Goal: Information Seeking & Learning: Learn about a topic

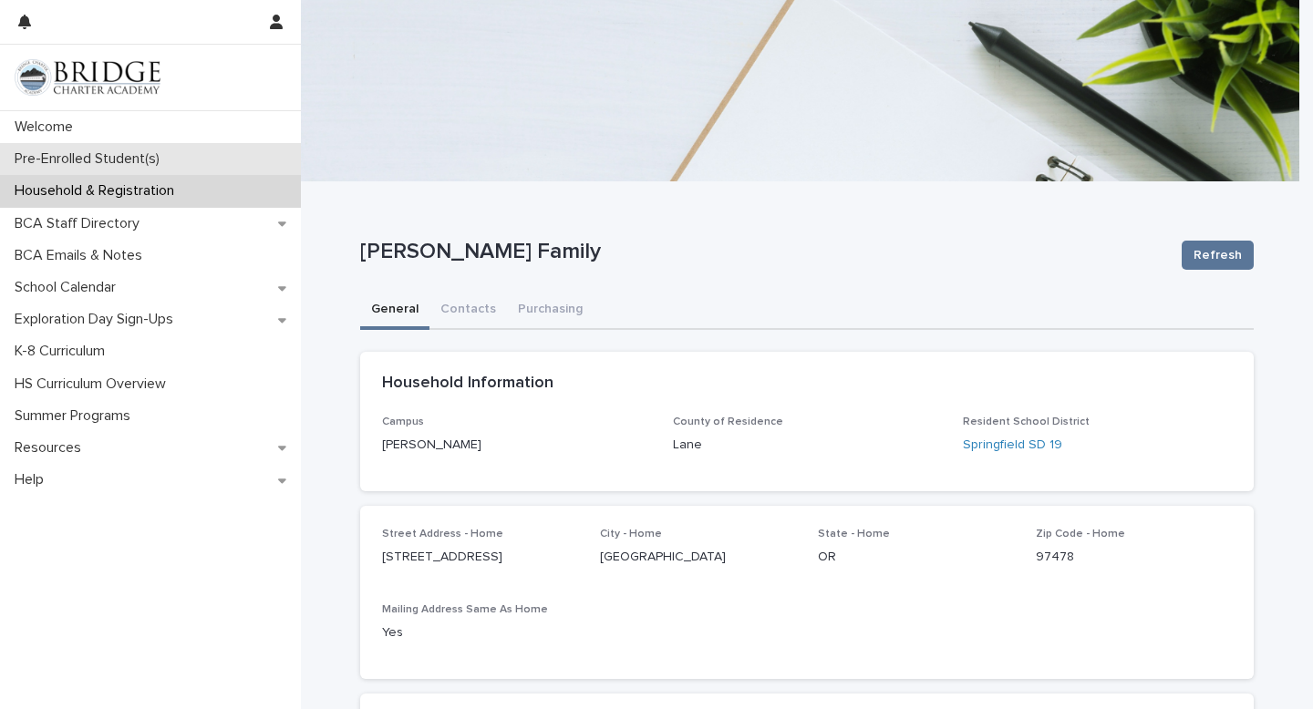
click at [142, 171] on div "Pre-Enrolled Student(s)" at bounding box center [150, 159] width 301 height 32
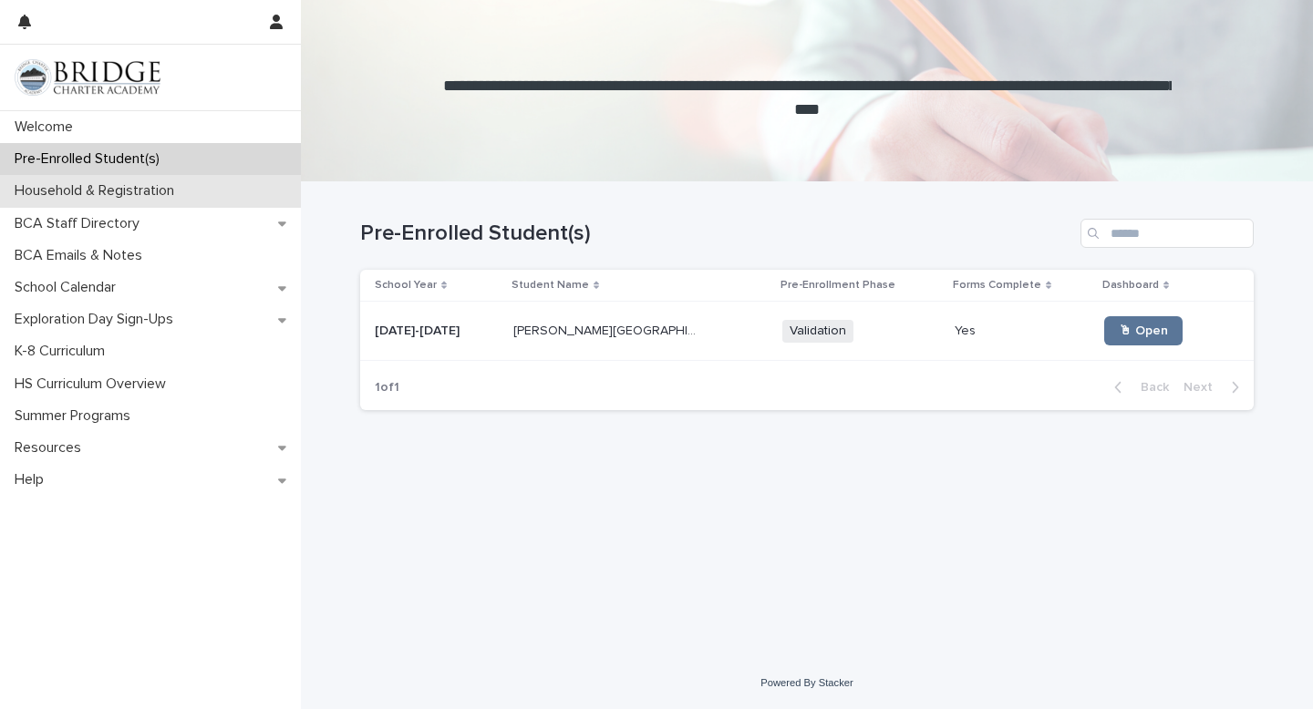
click at [85, 190] on p "Household & Registration" at bounding box center [97, 190] width 181 height 17
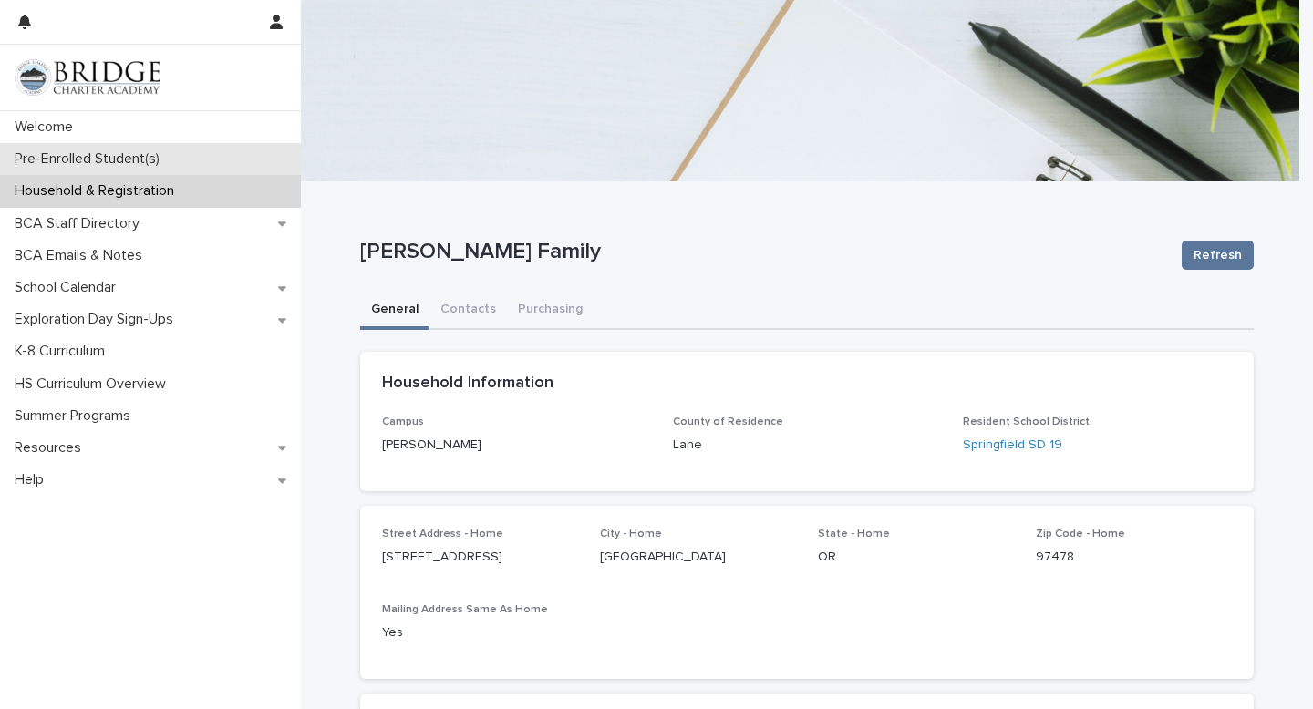
click at [124, 156] on p "Pre-Enrolled Student(s)" at bounding box center [90, 158] width 167 height 17
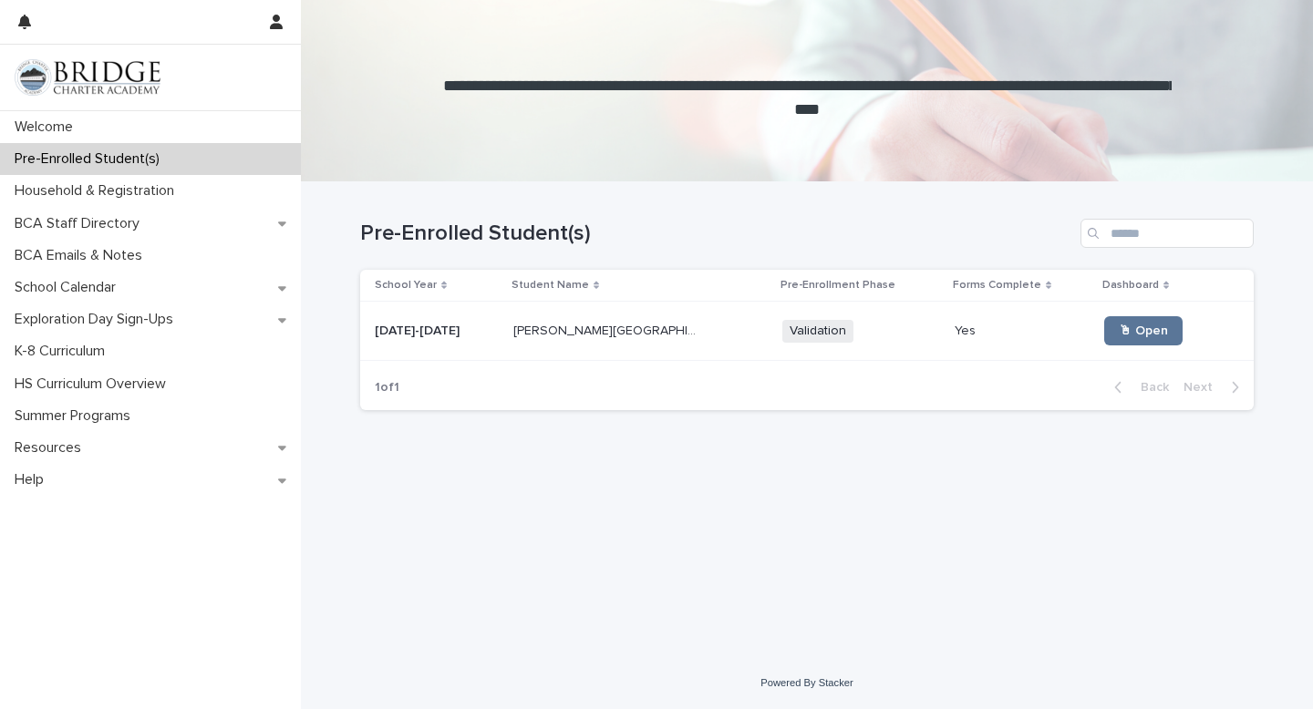
click at [644, 351] on td "[PERSON_NAME] [PERSON_NAME][GEOGRAPHIC_DATA]" at bounding box center [640, 331] width 269 height 59
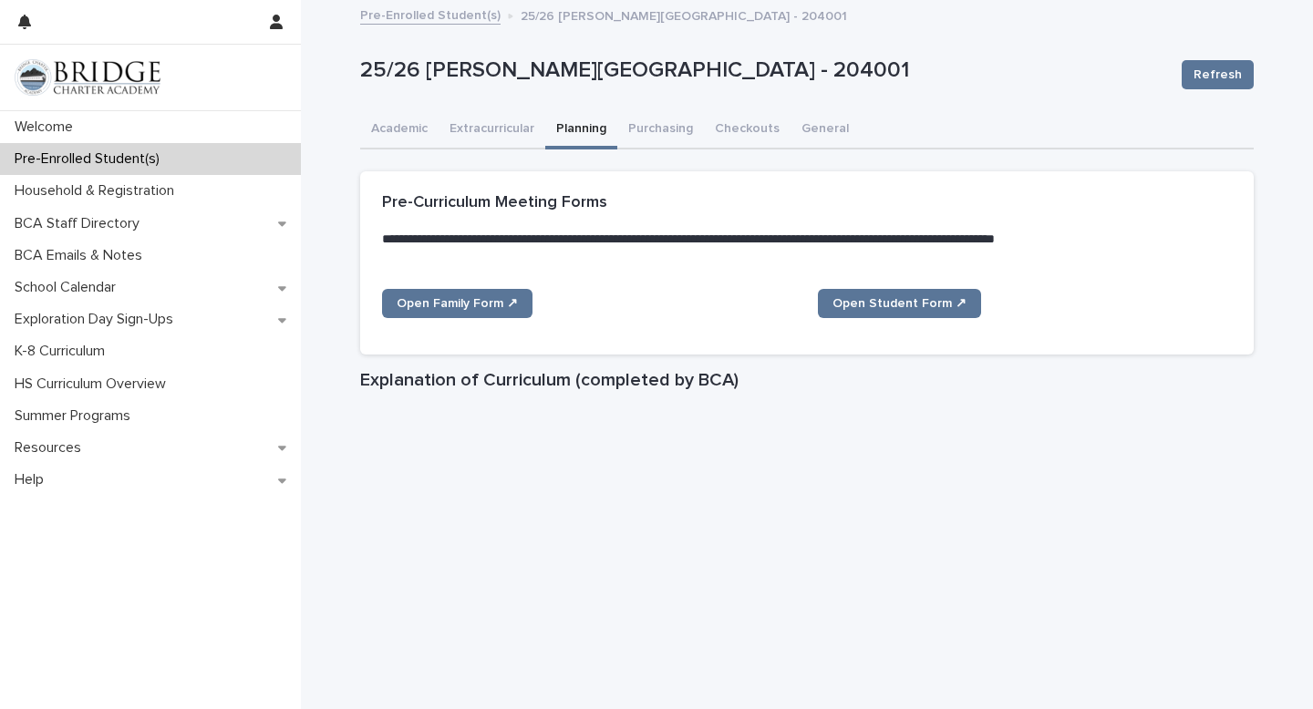
click at [556, 136] on button "Planning" at bounding box center [581, 130] width 72 height 38
click at [371, 137] on button "Academic" at bounding box center [399, 130] width 78 height 38
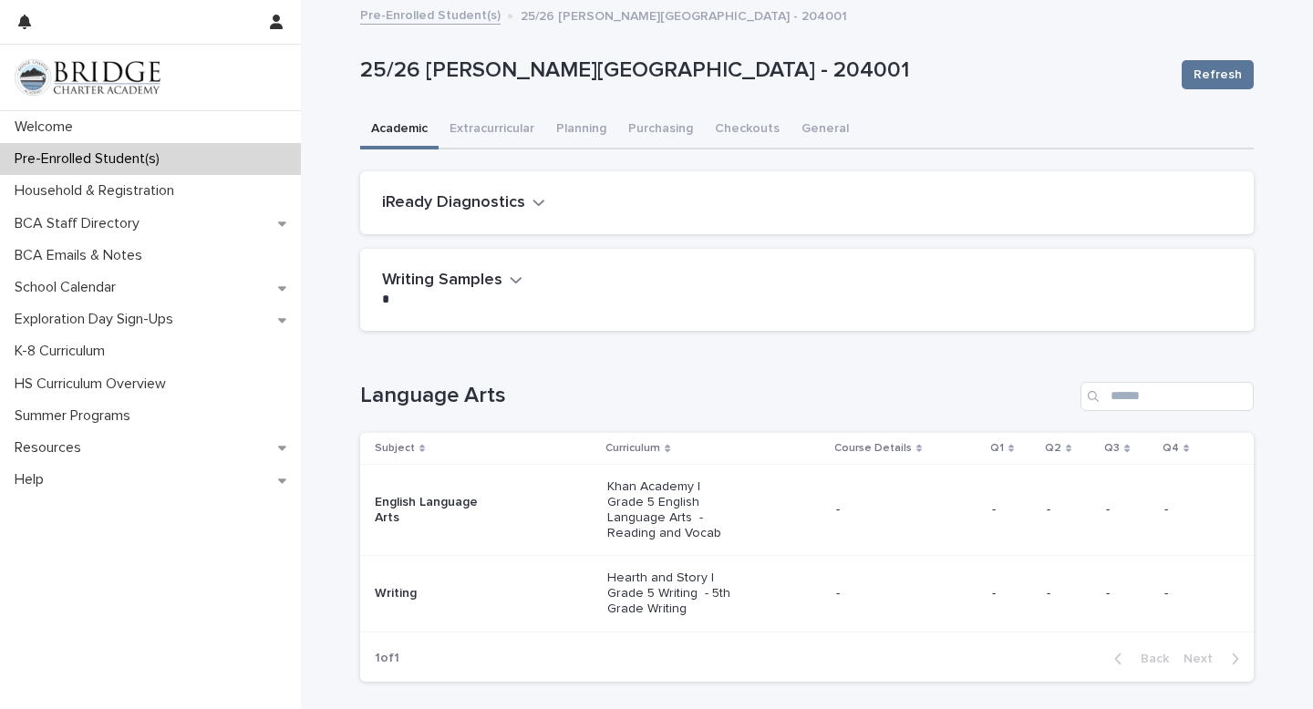
scroll to position [144, 0]
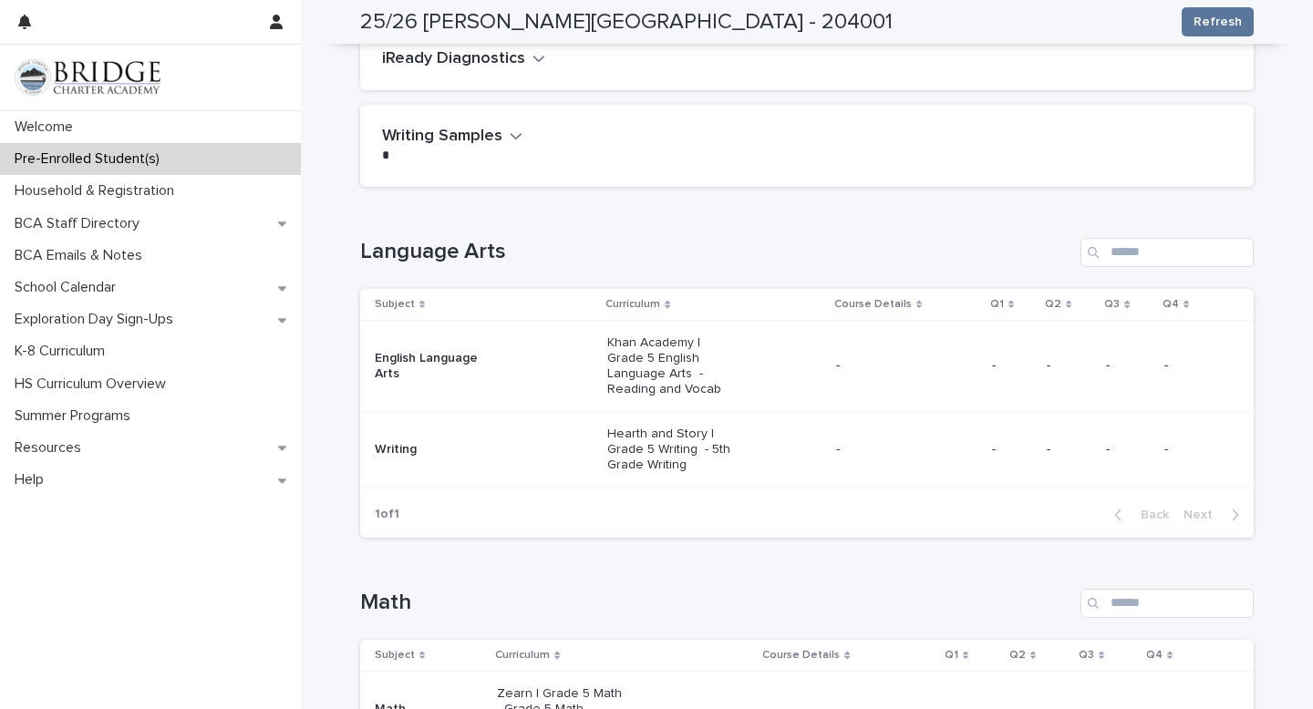
click at [513, 139] on icon "button" at bounding box center [516, 136] width 13 height 16
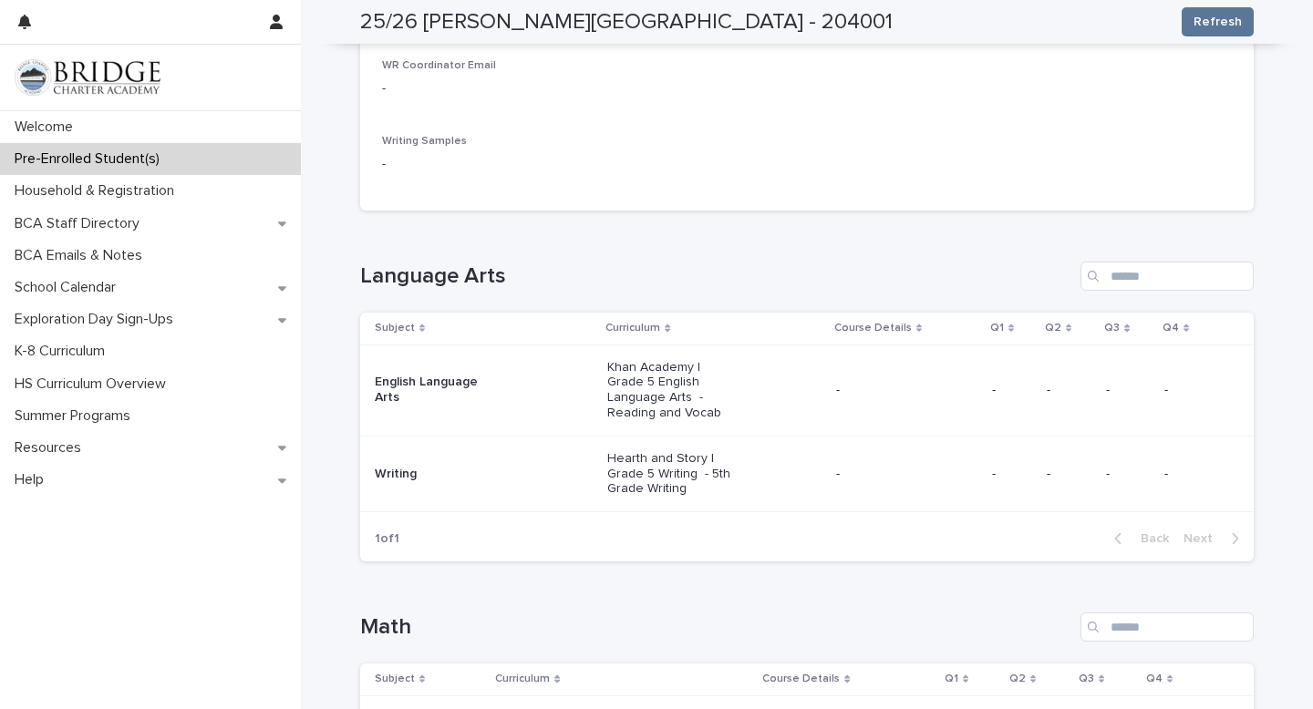
scroll to position [0, 0]
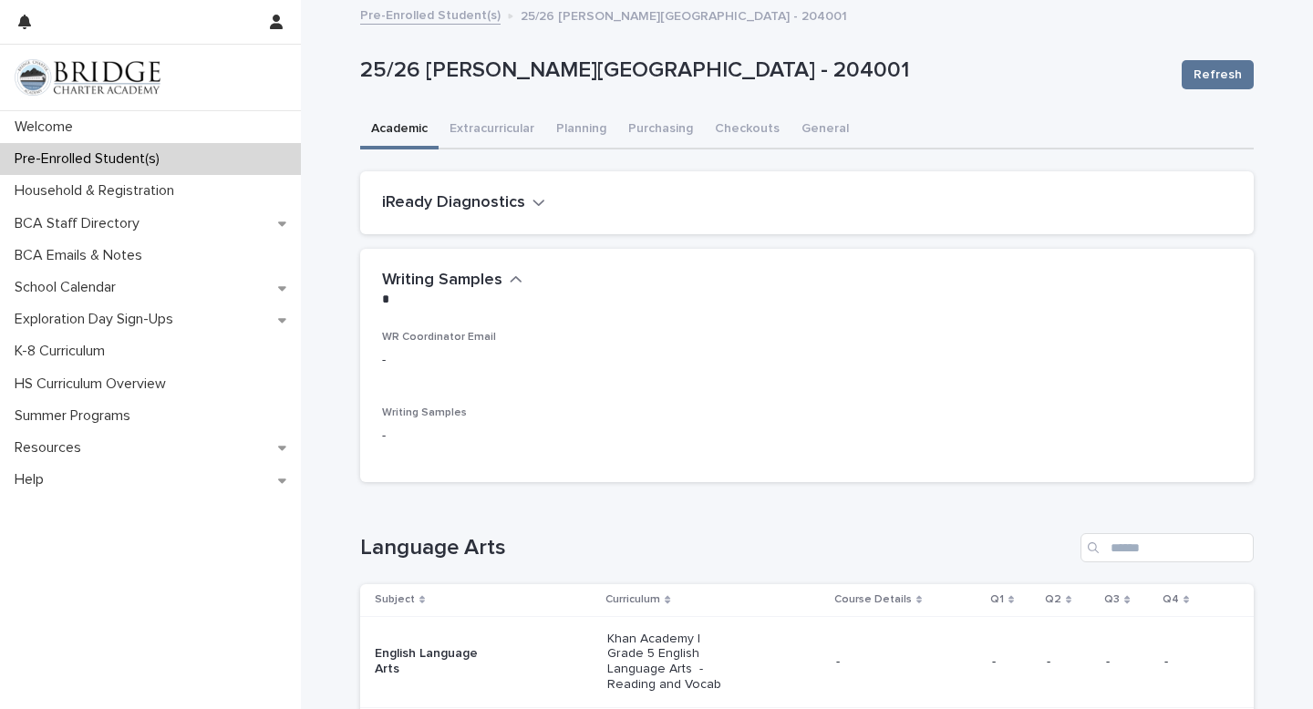
click at [532, 207] on icon "button" at bounding box center [538, 202] width 13 height 16
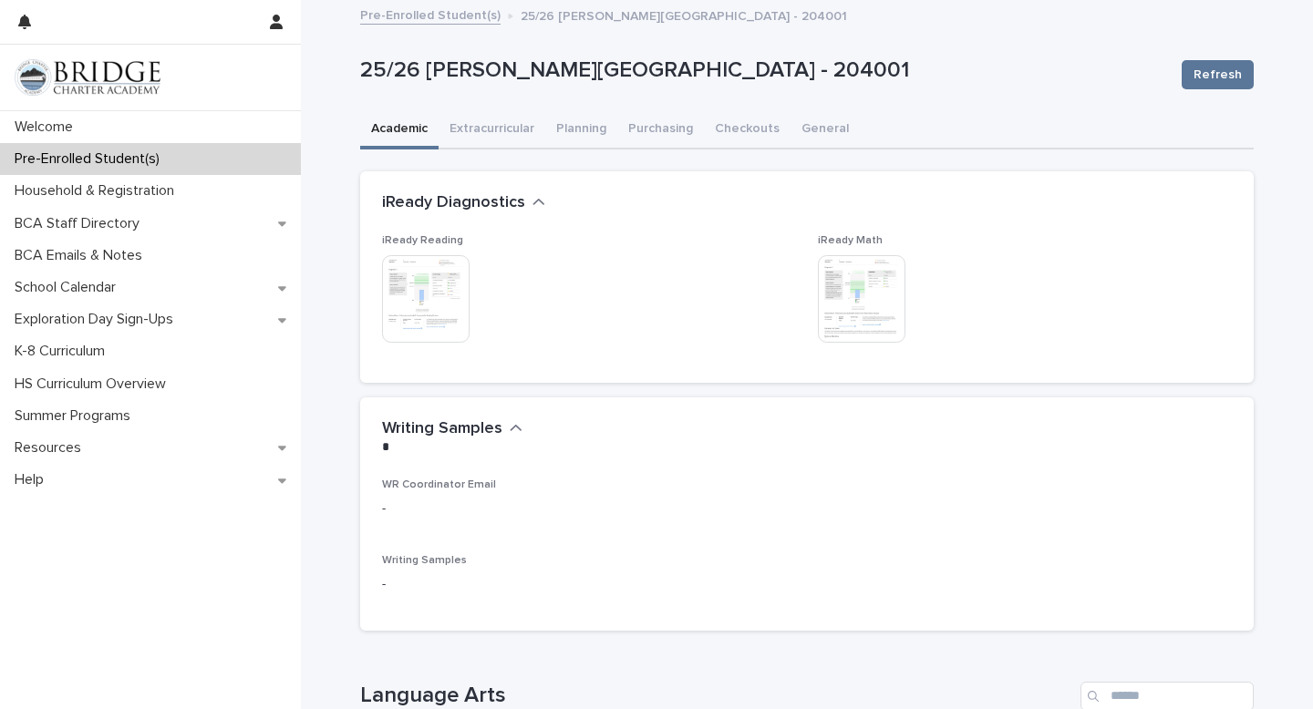
click at [834, 294] on img at bounding box center [862, 299] width 88 height 88
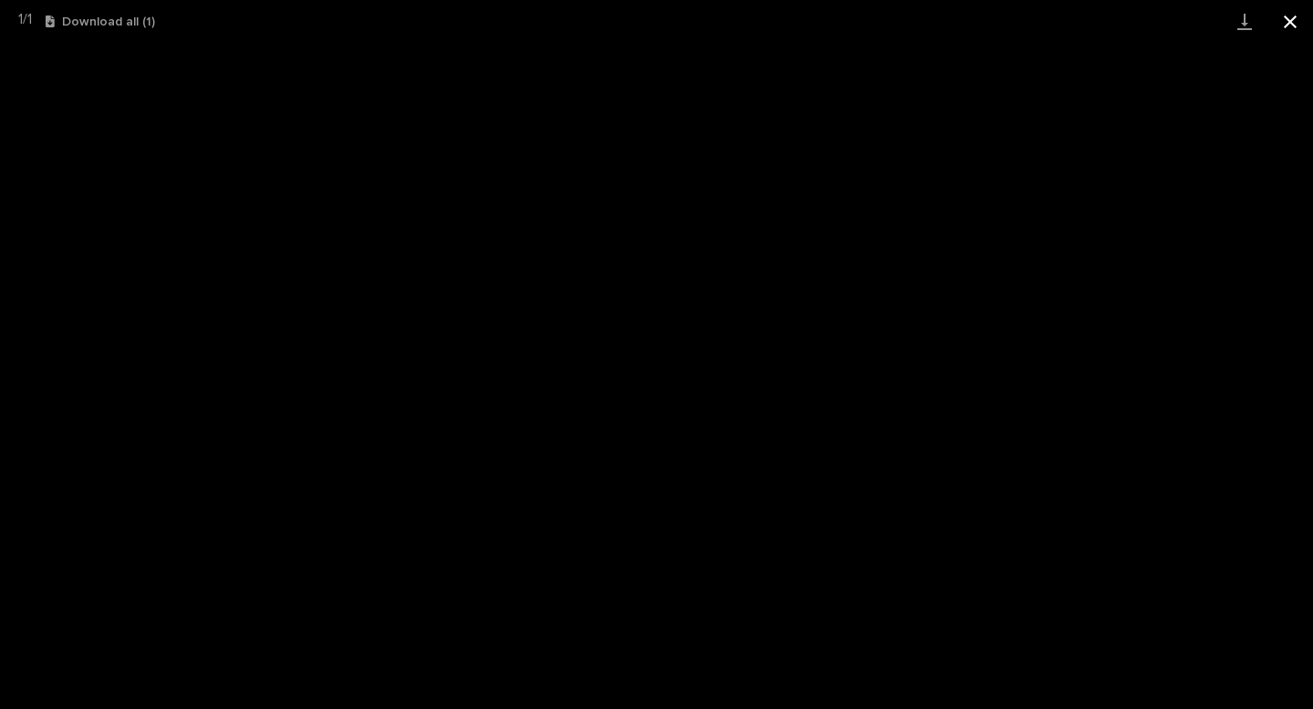
click at [1293, 32] on button "Close gallery" at bounding box center [1290, 21] width 46 height 43
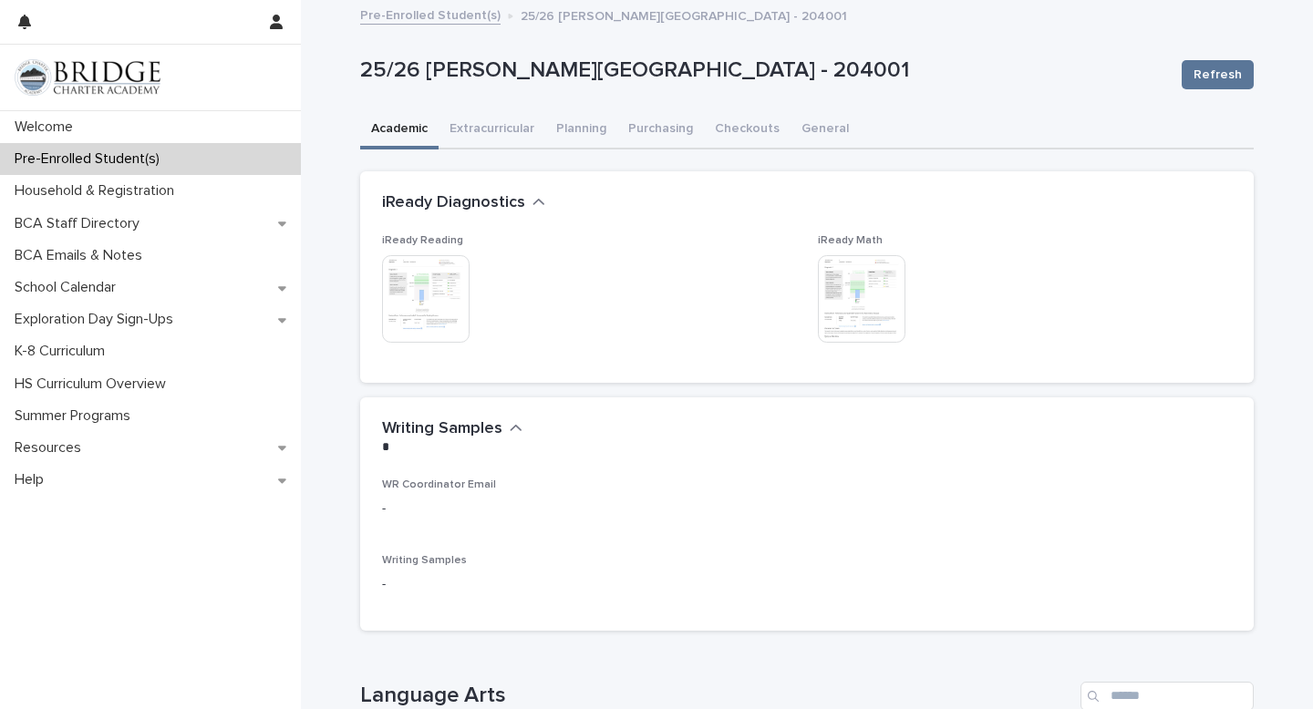
click at [437, 292] on img at bounding box center [426, 299] width 88 height 88
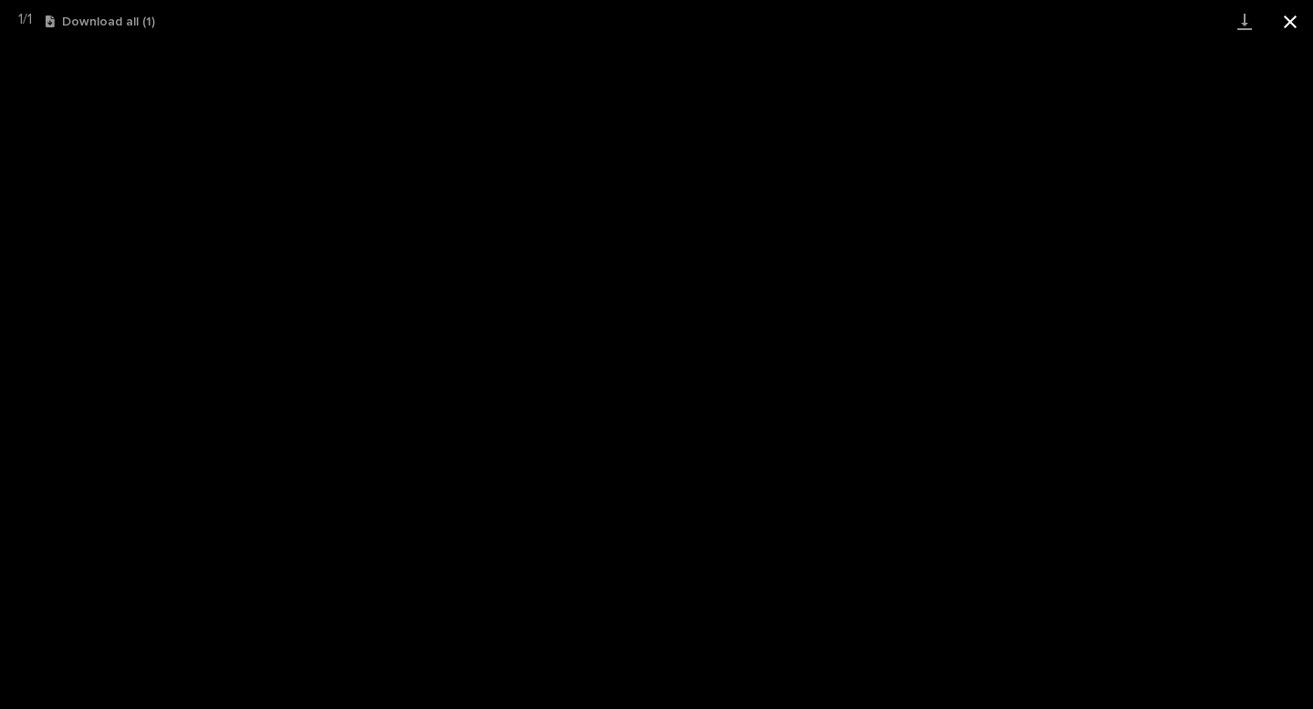
click at [1295, 24] on button "Close gallery" at bounding box center [1290, 21] width 46 height 43
